Goal: Download file/media

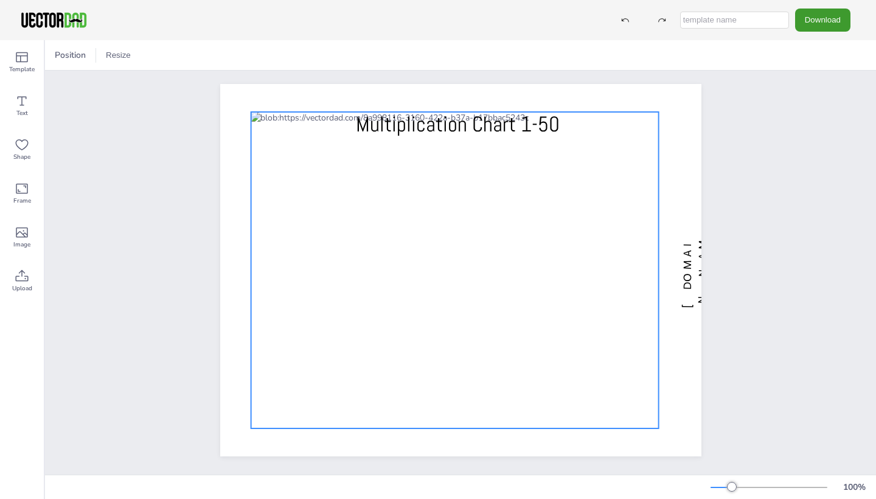
scroll to position [5, 0]
click at [375, 204] on div at bounding box center [455, 270] width 408 height 316
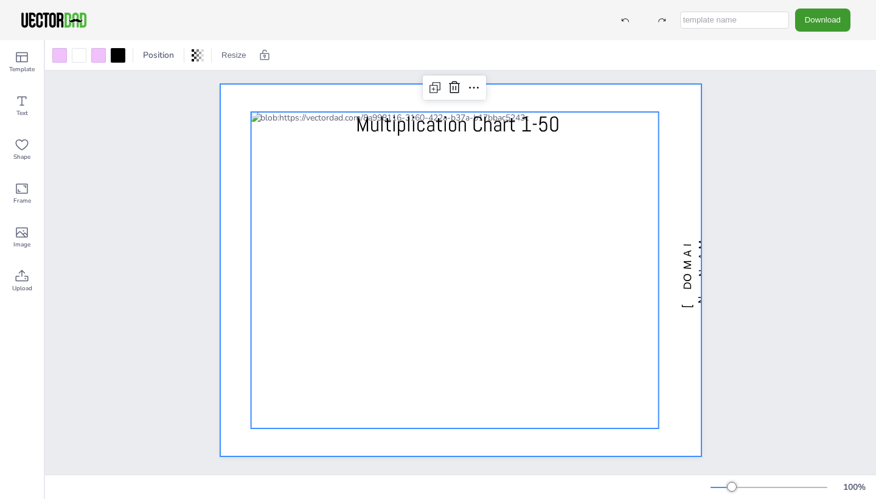
click at [249, 285] on div at bounding box center [460, 270] width 481 height 372
click at [263, 117] on div at bounding box center [455, 270] width 408 height 316
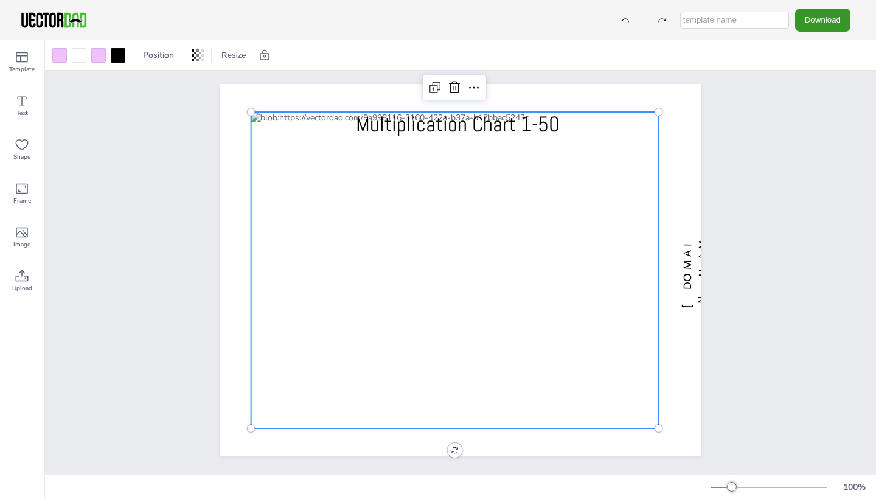
click at [821, 14] on button "Download" at bounding box center [822, 20] width 55 height 23
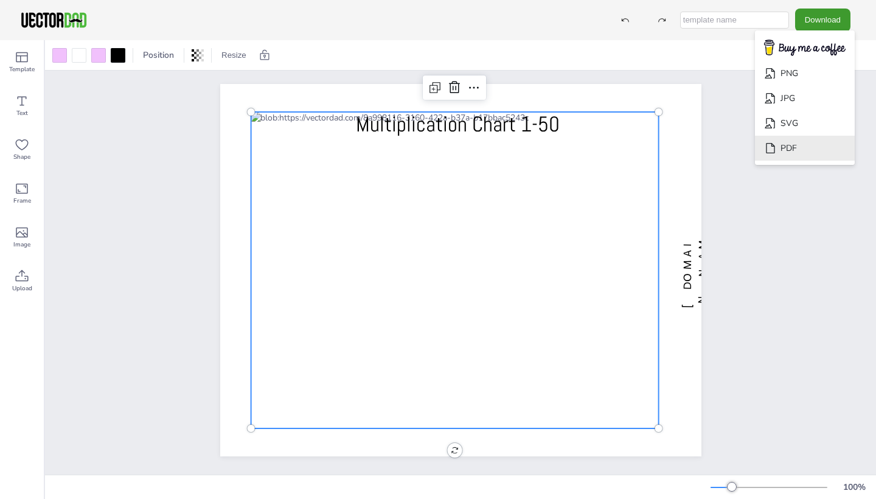
click at [828, 136] on li "PDF" at bounding box center [805, 148] width 100 height 25
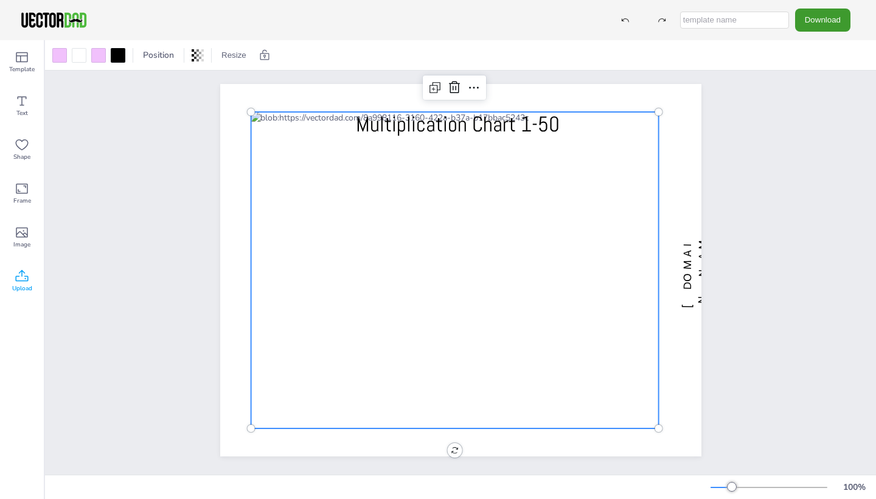
click at [19, 286] on span "Upload" at bounding box center [22, 288] width 20 height 10
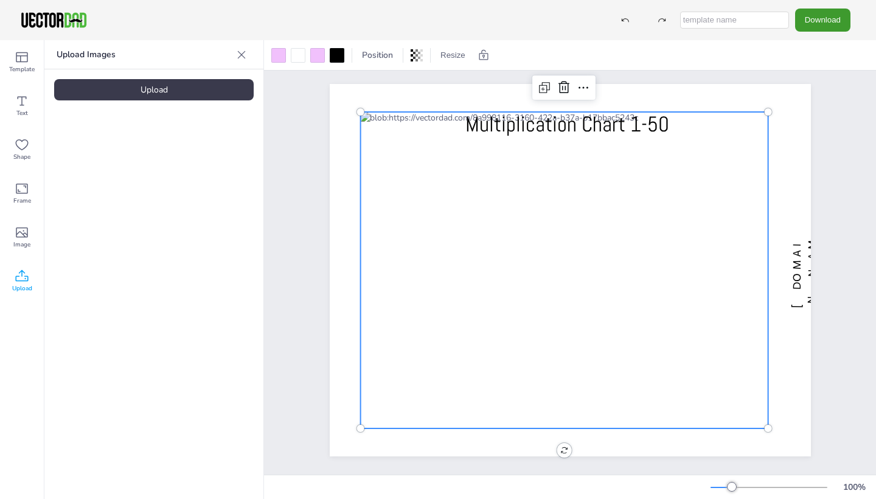
click at [19, 286] on span "Upload" at bounding box center [22, 288] width 20 height 10
click at [19, 285] on span "Upload" at bounding box center [22, 288] width 20 height 10
click at [114, 88] on div "Upload" at bounding box center [154, 89] width 200 height 21
click at [696, 82] on div "[DOMAIN_NAME] Multiplication Chart 1-50" at bounding box center [570, 270] width 518 height 409
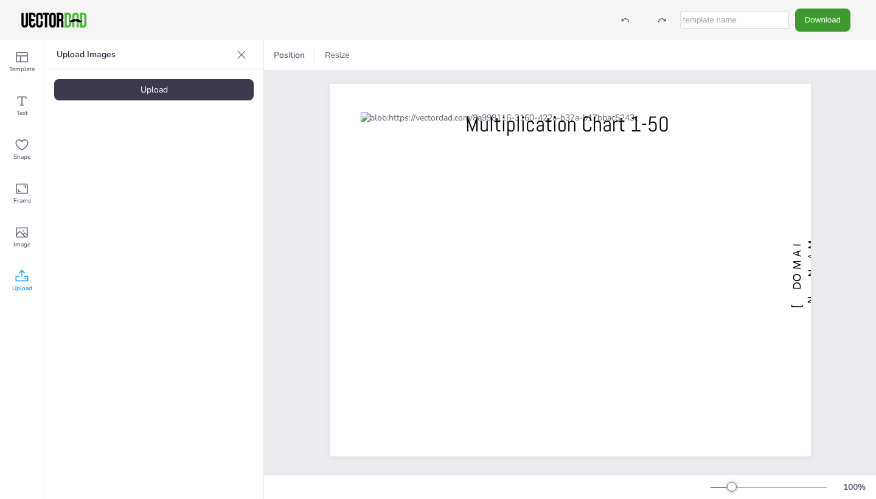
click at [821, 23] on button "Download" at bounding box center [822, 20] width 55 height 23
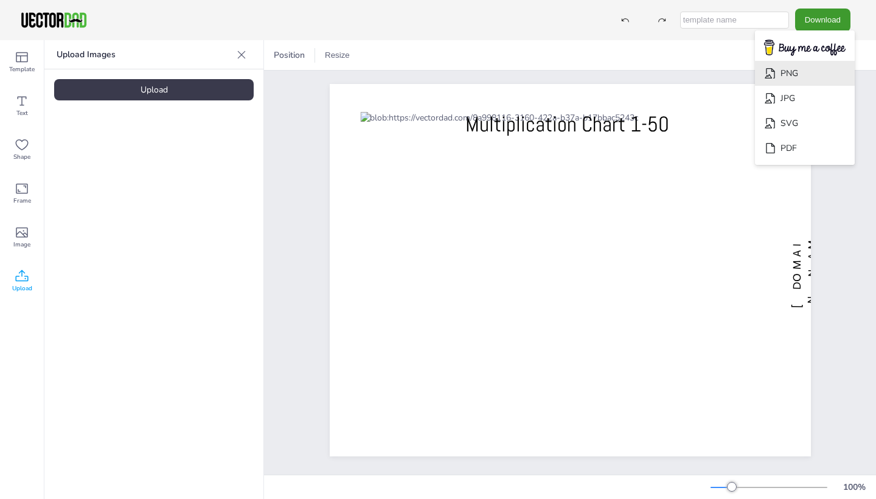
click at [830, 68] on li "PNG" at bounding box center [805, 73] width 100 height 25
